Goal: Task Accomplishment & Management: Use online tool/utility

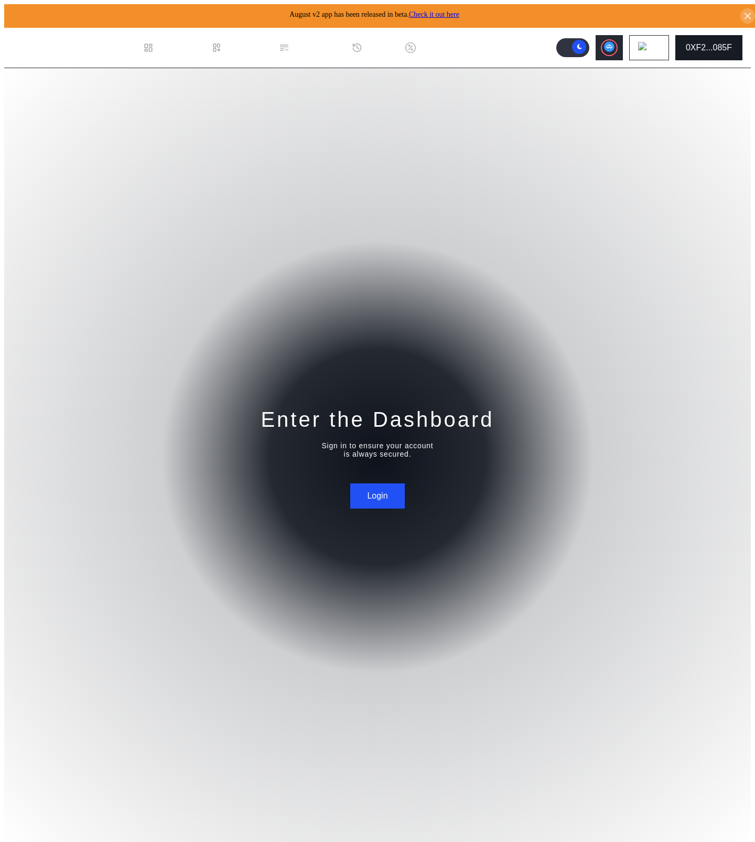
click at [722, 53] on button "0XF2...085F" at bounding box center [708, 47] width 67 height 25
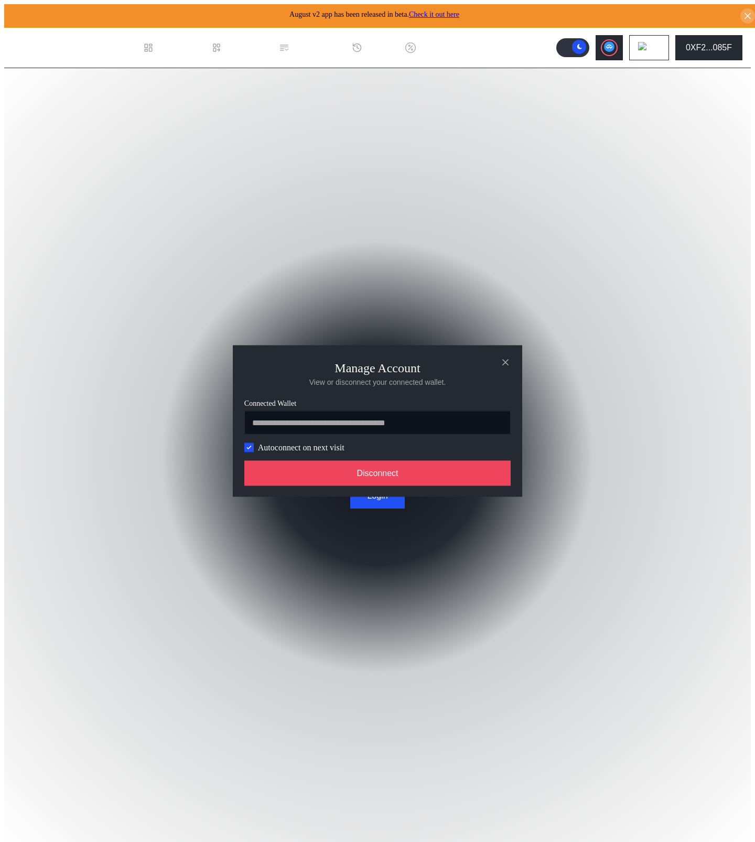
click at [295, 451] on label "Autoconnect on next visit" at bounding box center [301, 447] width 86 height 9
click at [252, 450] on span "modal" at bounding box center [249, 447] width 8 height 8
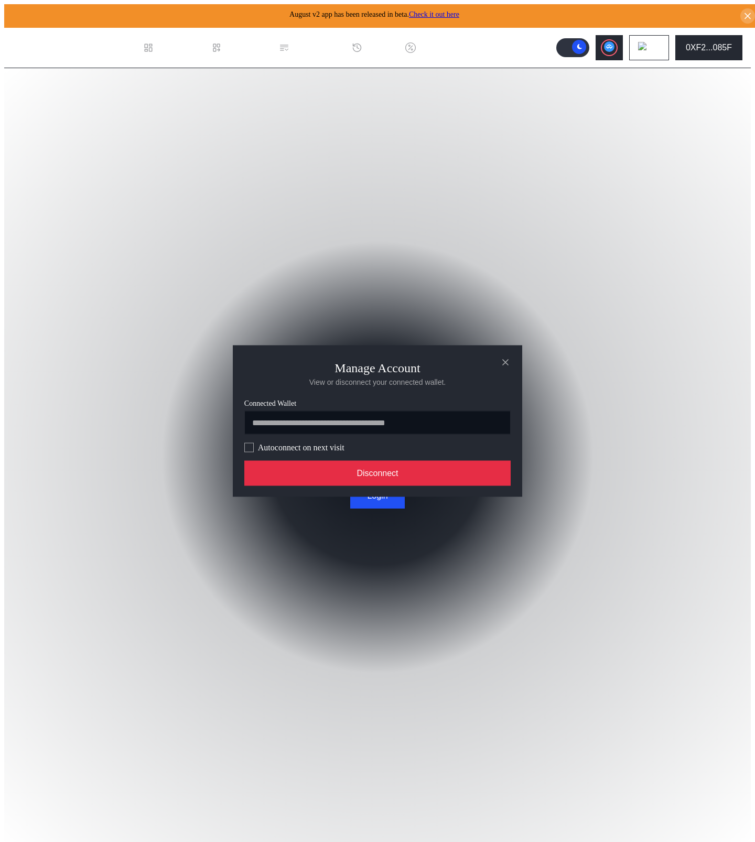
click at [312, 475] on button "Disconnect" at bounding box center [377, 473] width 266 height 25
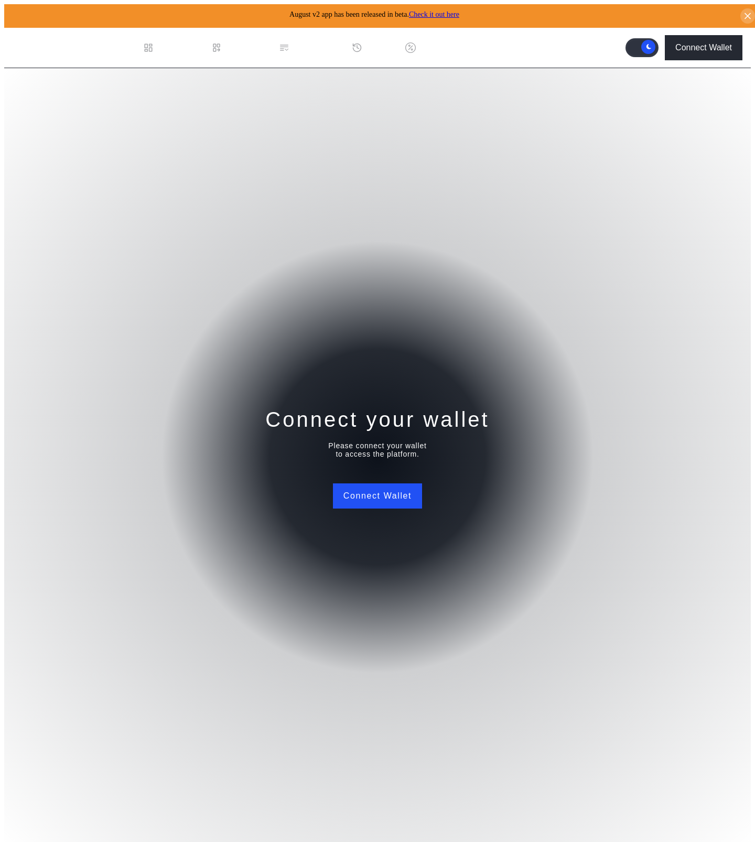
click at [640, 45] on label at bounding box center [641, 47] width 33 height 18
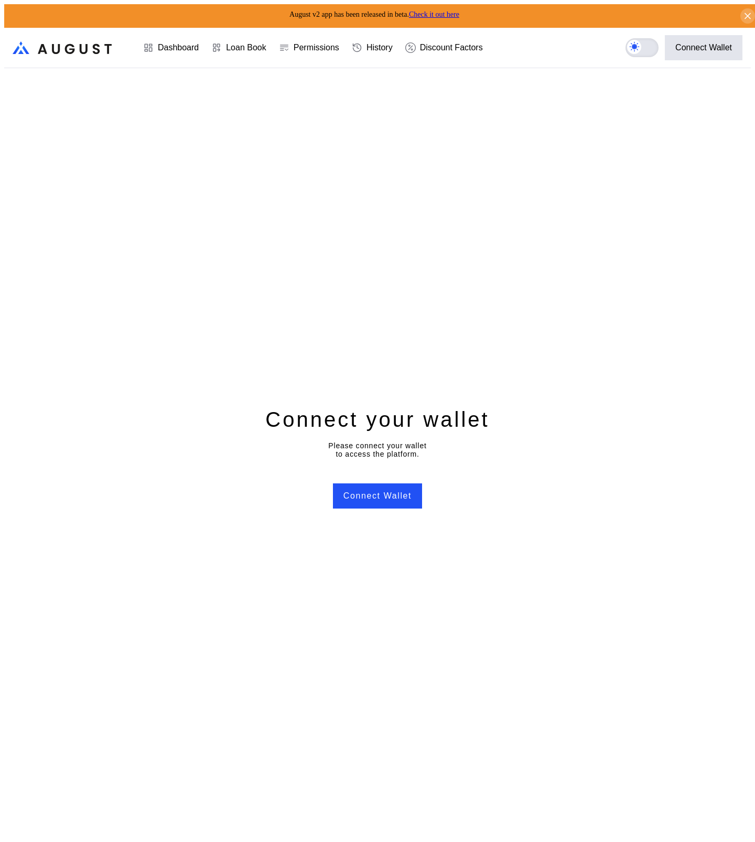
click at [639, 45] on icon at bounding box center [634, 47] width 10 height 10
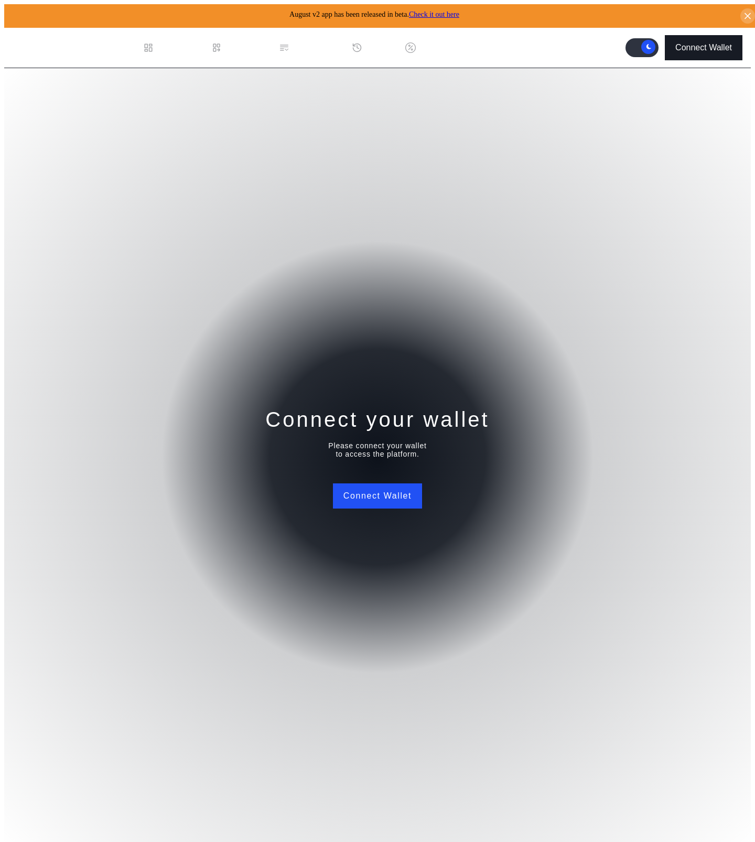
click at [713, 43] on div "Connect Wallet" at bounding box center [703, 47] width 57 height 9
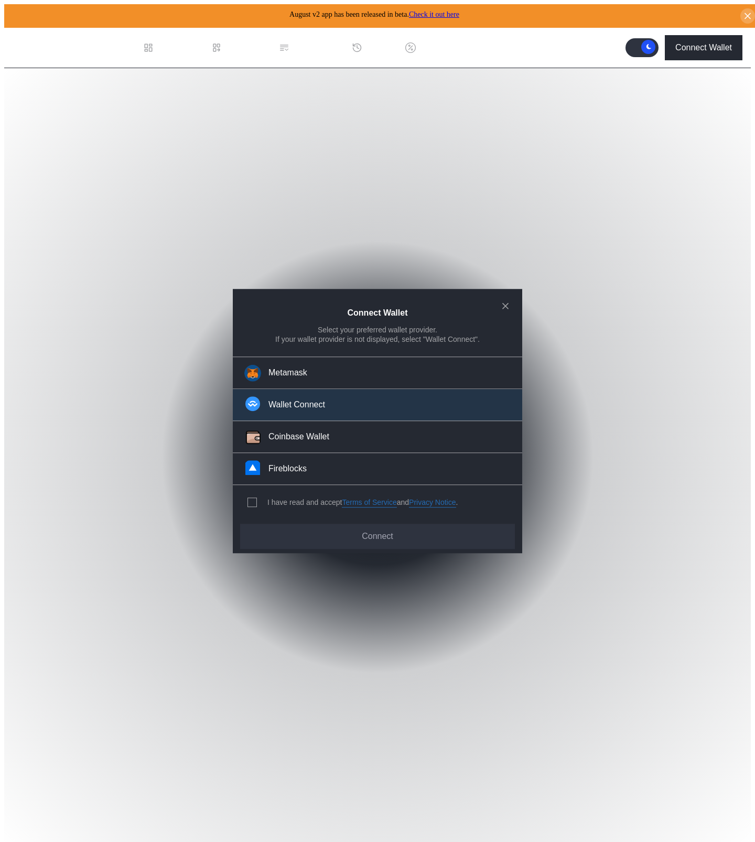
click at [350, 407] on button "Wallet Connect" at bounding box center [377, 405] width 289 height 32
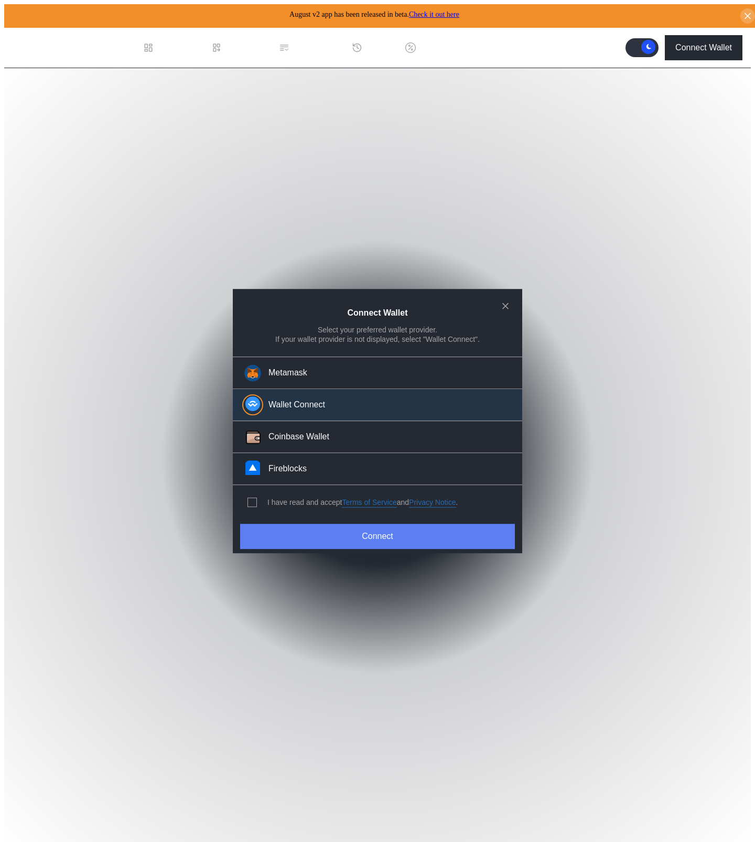
click at [375, 527] on button "Connect" at bounding box center [377, 536] width 275 height 25
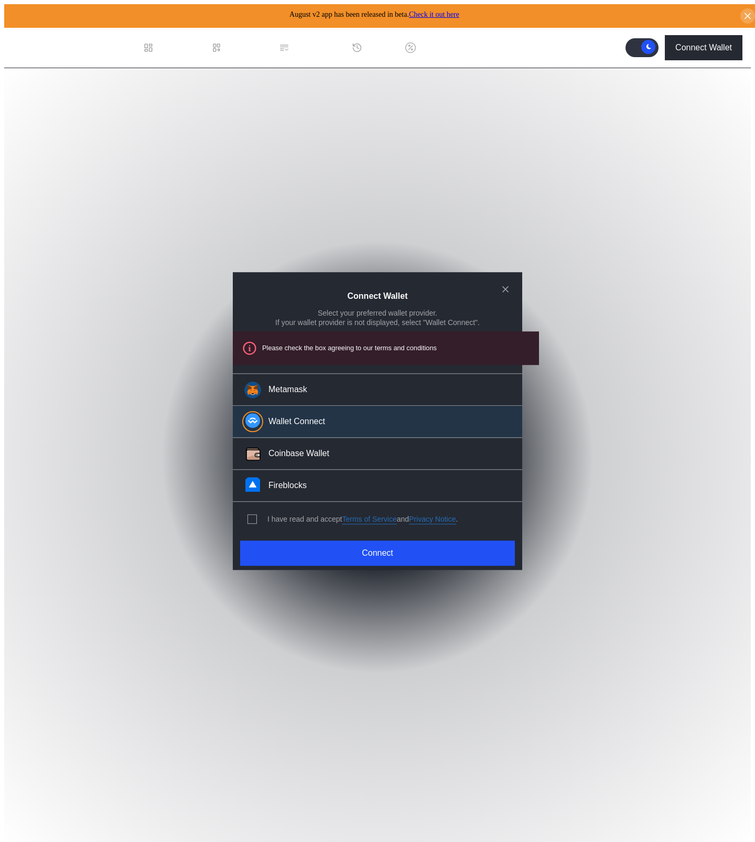
click at [256, 515] on div "modal" at bounding box center [254, 518] width 14 height 9
click at [248, 518] on span "modal" at bounding box center [252, 519] width 8 height 8
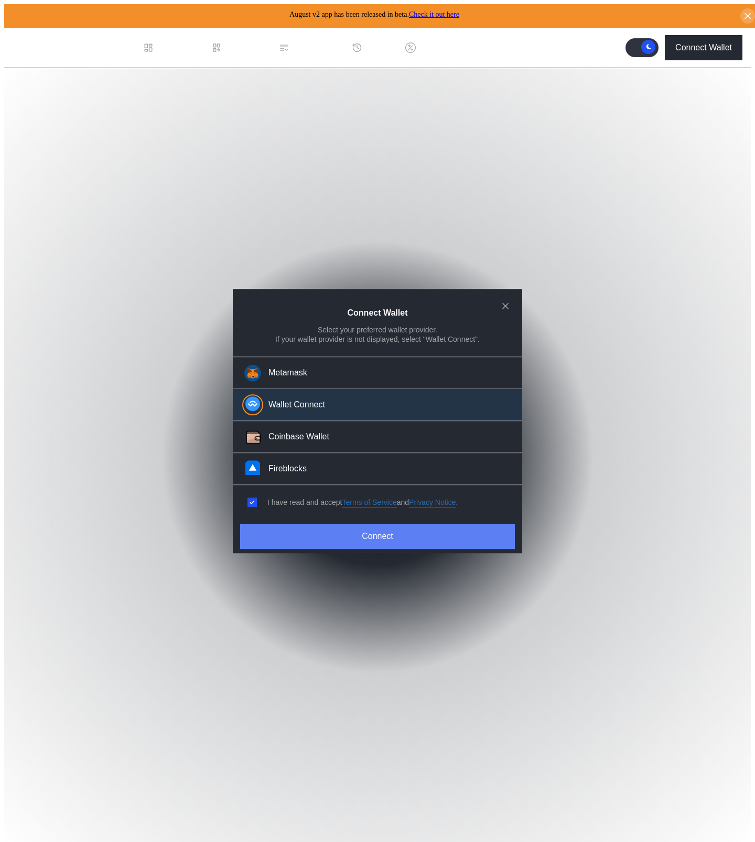
click at [291, 529] on button "Connect" at bounding box center [377, 536] width 275 height 25
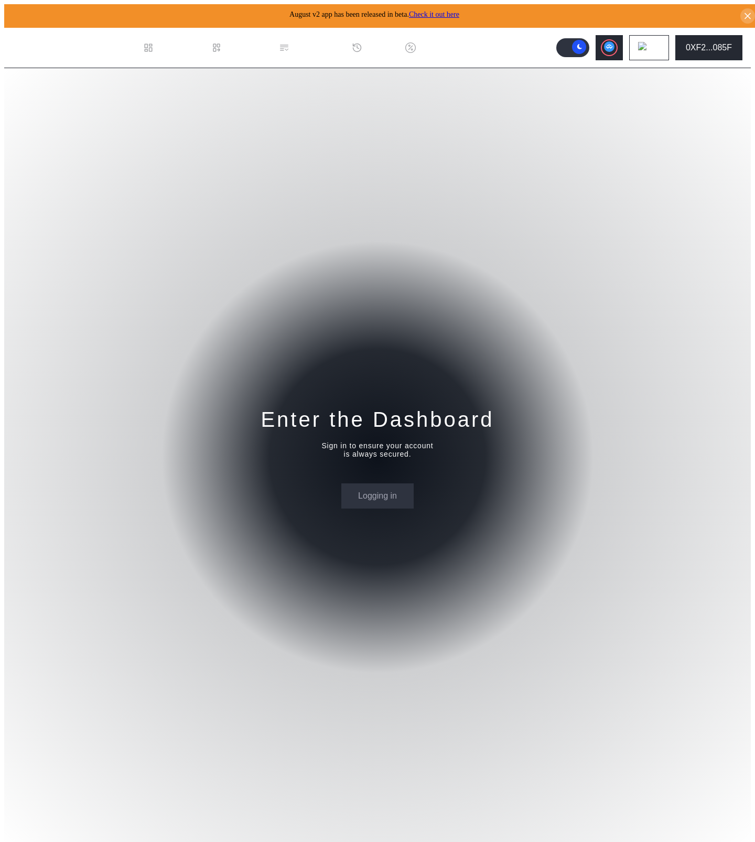
click at [613, 199] on div "Enter the Dashboard Sign in to ensure your account is always secured. Logging in" at bounding box center [377, 457] width 746 height 778
click at [657, 50] on button at bounding box center [649, 47] width 40 height 25
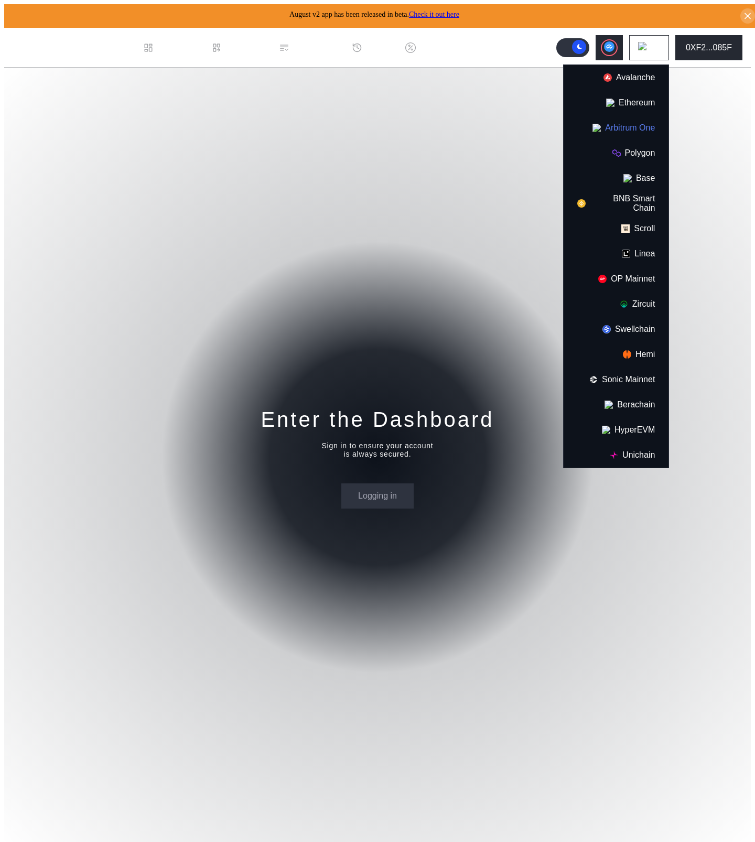
click at [638, 121] on button "Arbitrum One" at bounding box center [616, 127] width 105 height 25
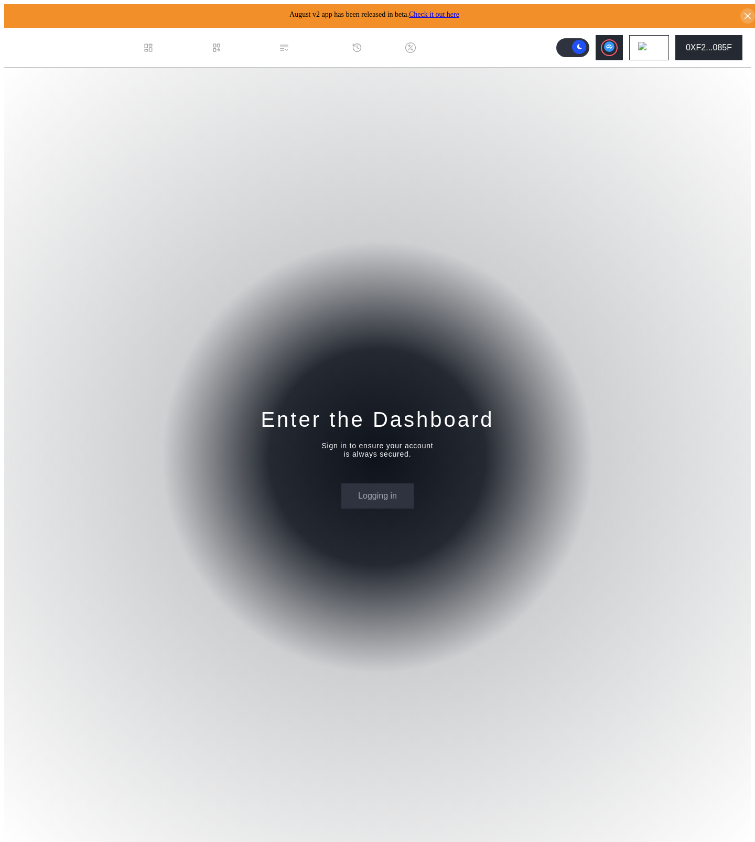
click at [503, 222] on div "Enter the Dashboard Sign in to ensure your account is always secured. Logging in" at bounding box center [377, 457] width 746 height 778
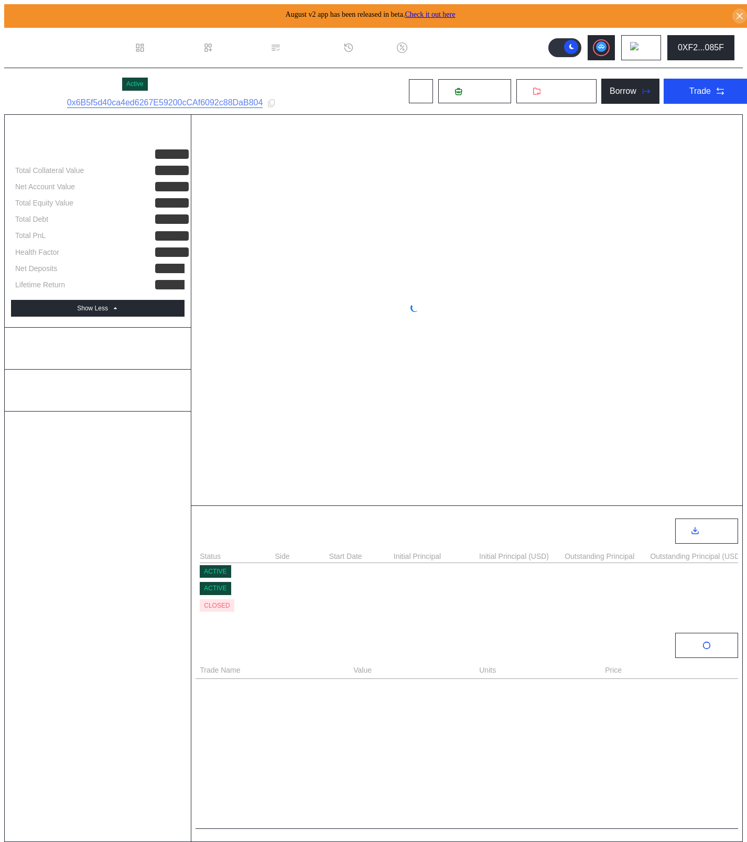
select select "*"
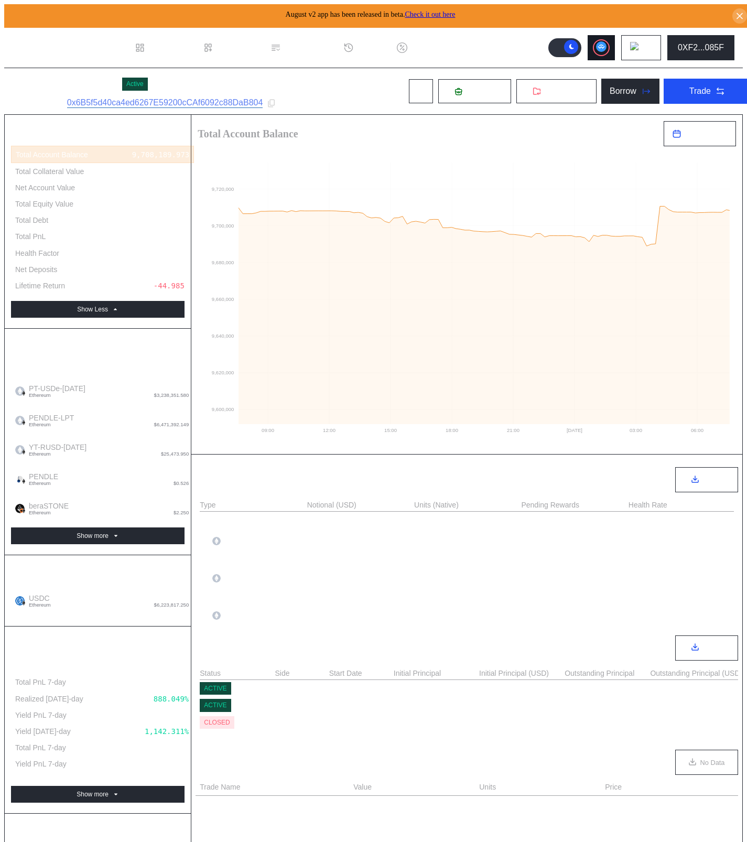
click at [606, 46] on circle at bounding box center [601, 46] width 10 height 10
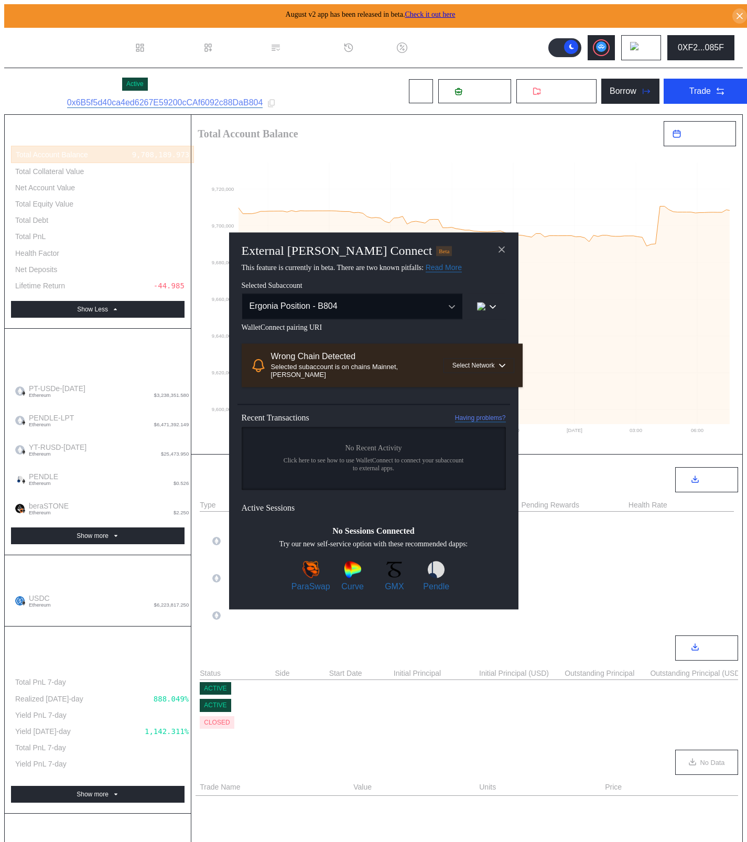
scroll to position [2, 0]
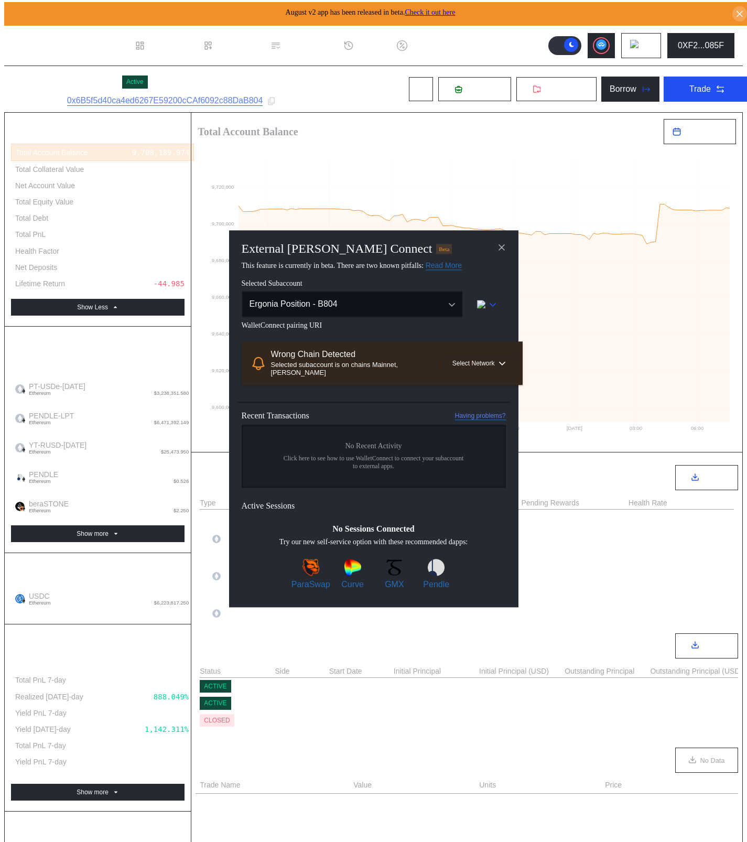
click at [485, 310] on button "modal" at bounding box center [486, 304] width 39 height 26
click at [479, 333] on button "Ethereum" at bounding box center [452, 334] width 105 height 25
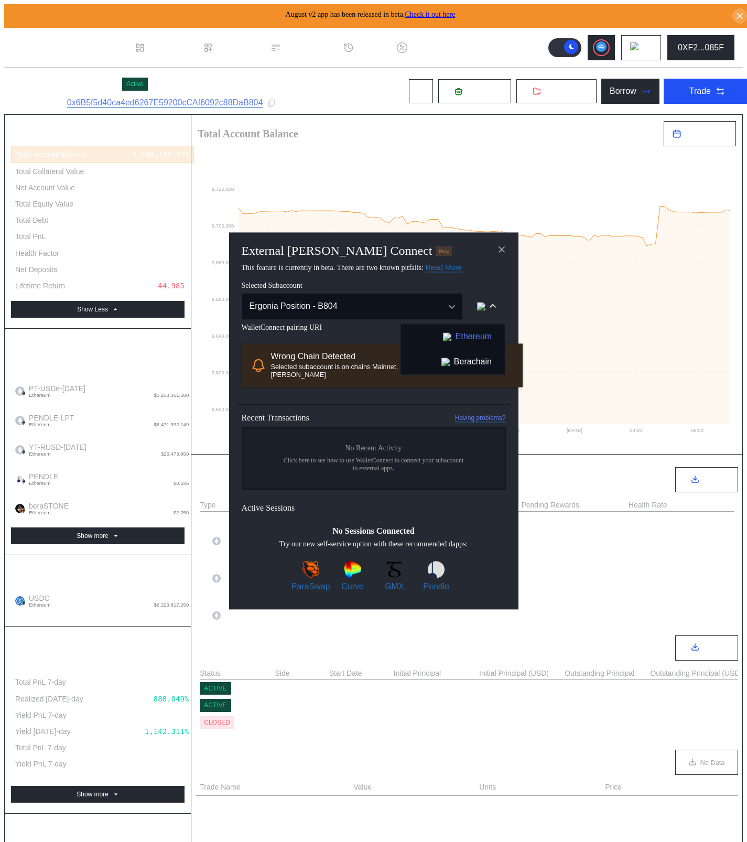
select select "*"
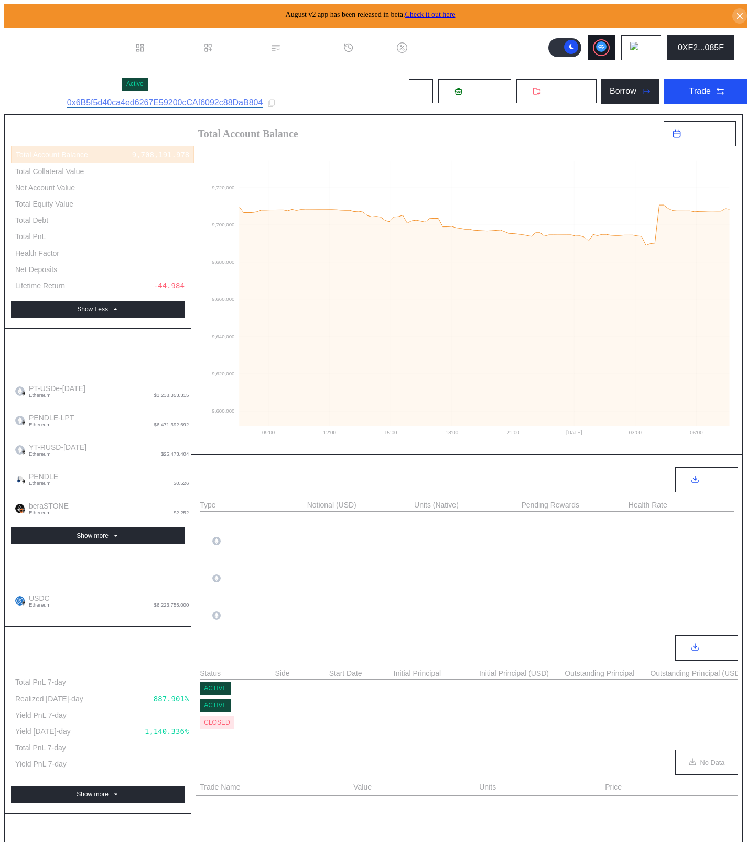
click at [614, 46] on button at bounding box center [601, 47] width 27 height 25
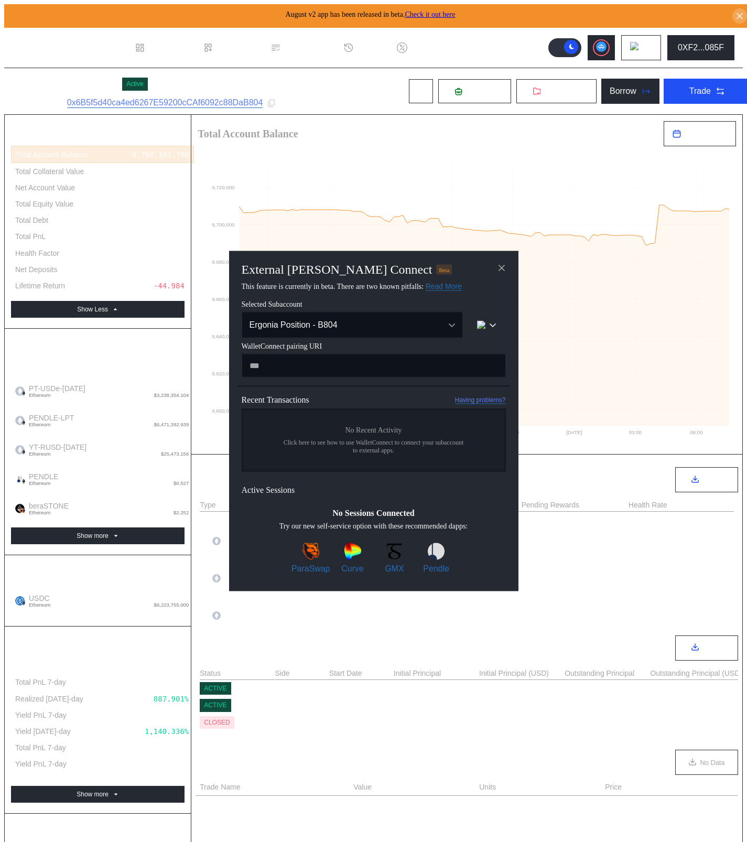
paste input "**********"
type input "**********"
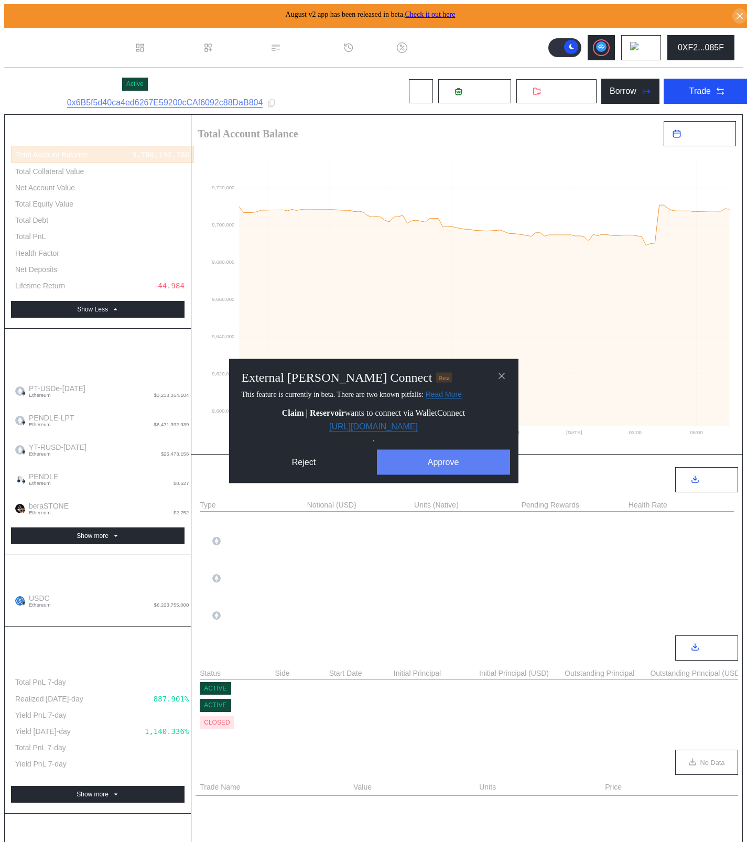
click at [459, 467] on button "Approve" at bounding box center [443, 462] width 133 height 25
